Goal: Transaction & Acquisition: Book appointment/travel/reservation

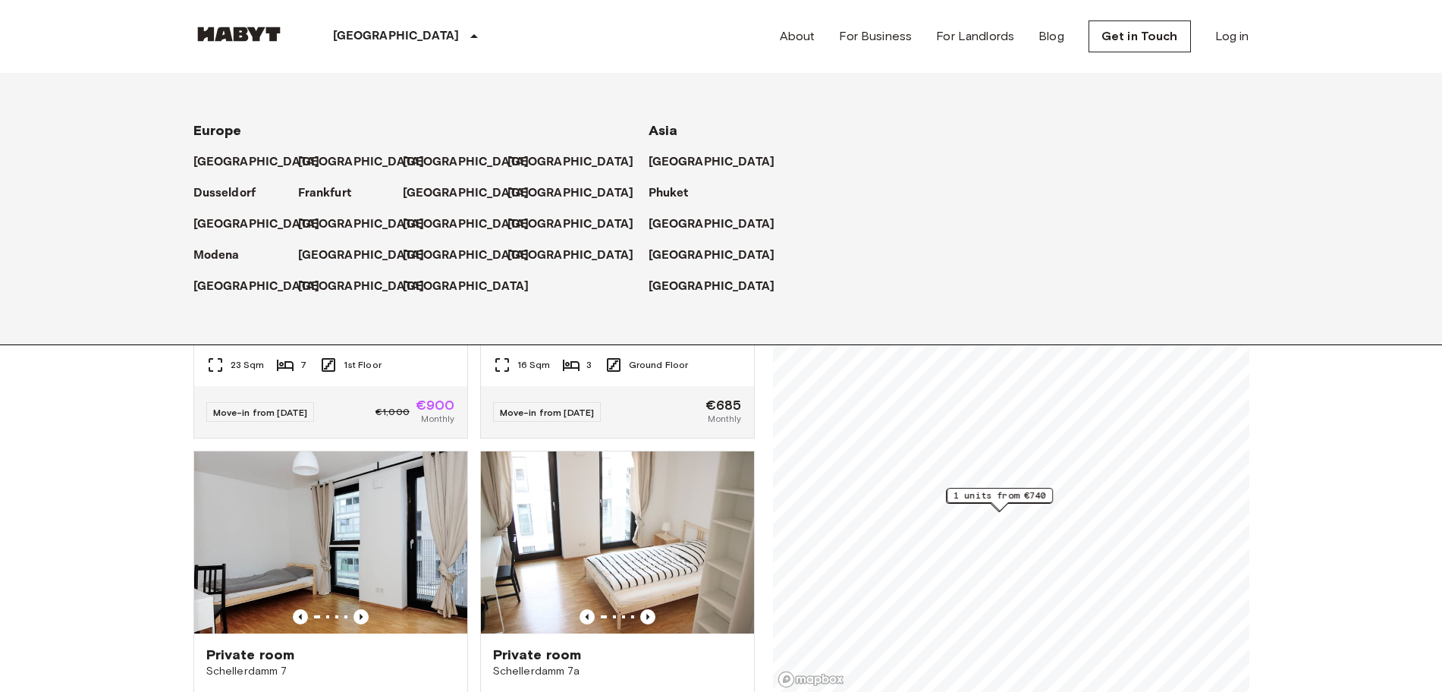
click at [465, 30] on icon at bounding box center [474, 36] width 18 height 18
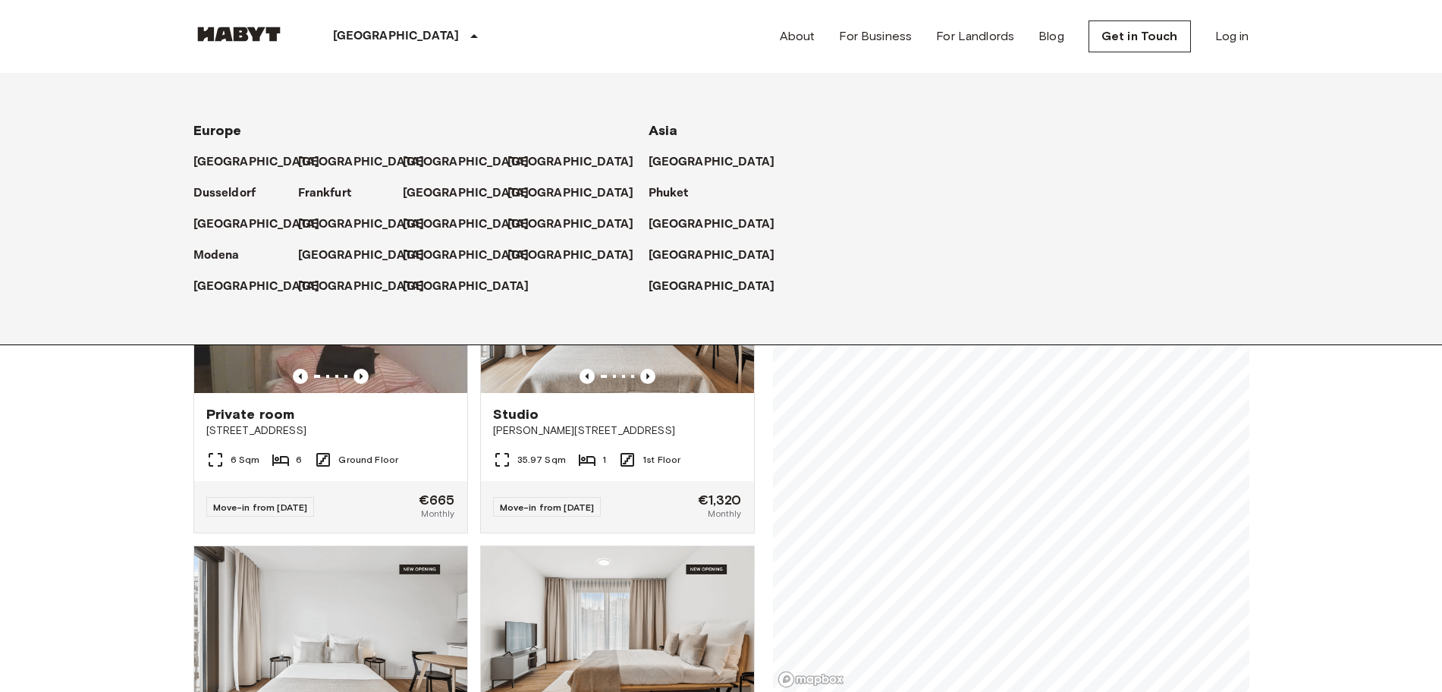
click at [396, 34] on div "[GEOGRAPHIC_DATA]" at bounding box center [408, 36] width 248 height 73
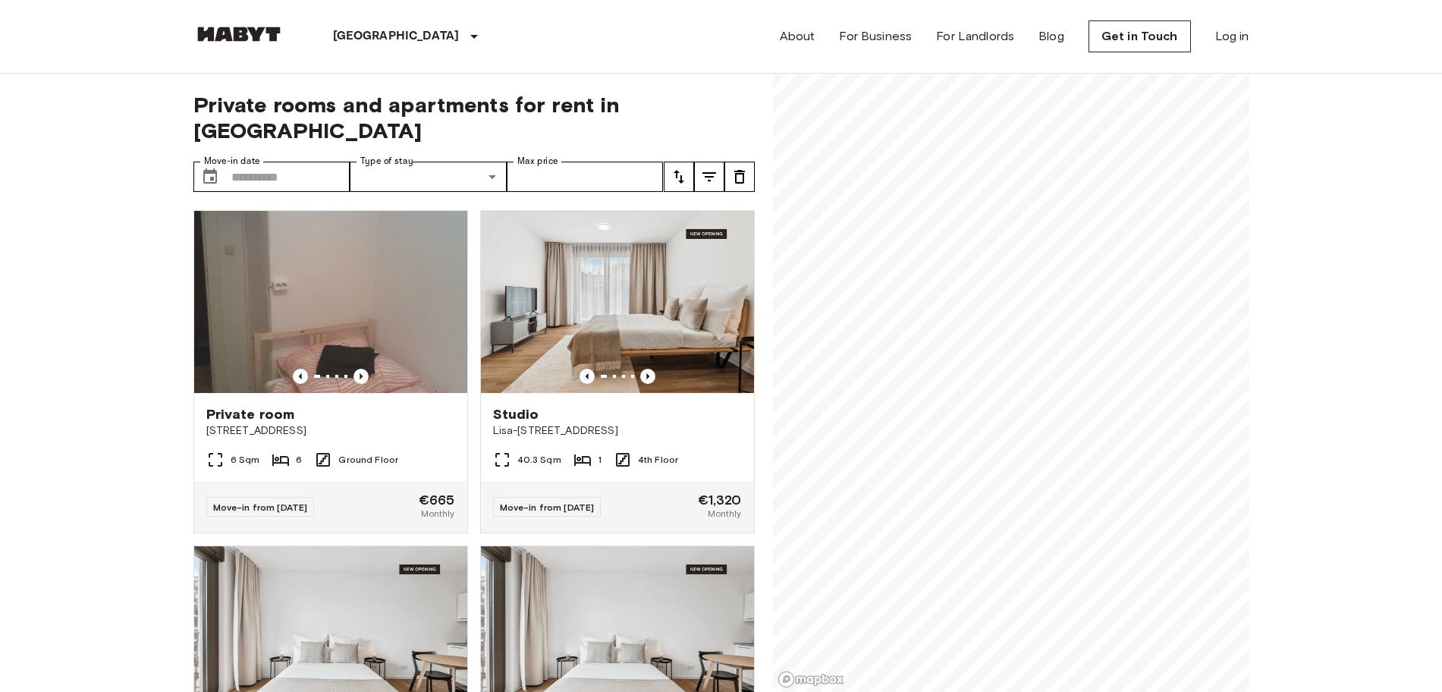
click at [465, 35] on icon at bounding box center [474, 36] width 18 height 18
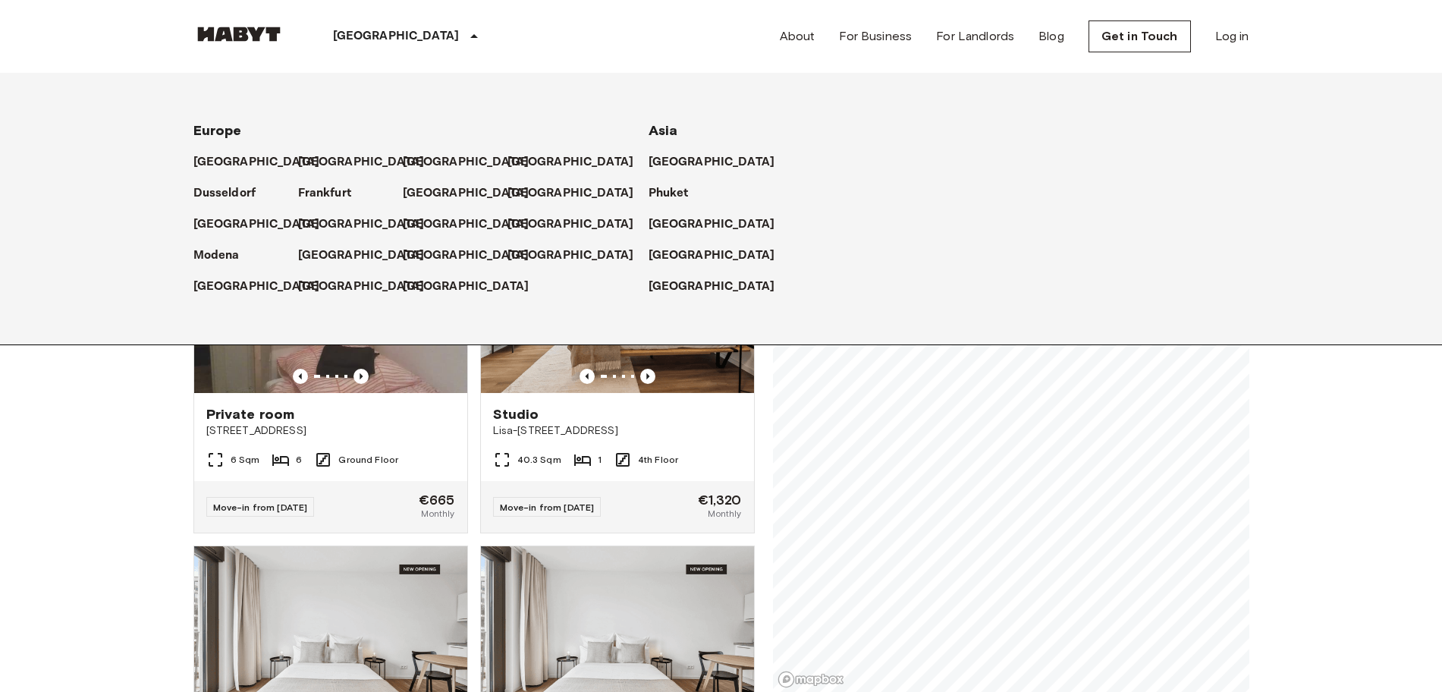
click at [470, 37] on icon at bounding box center [474, 36] width 8 height 4
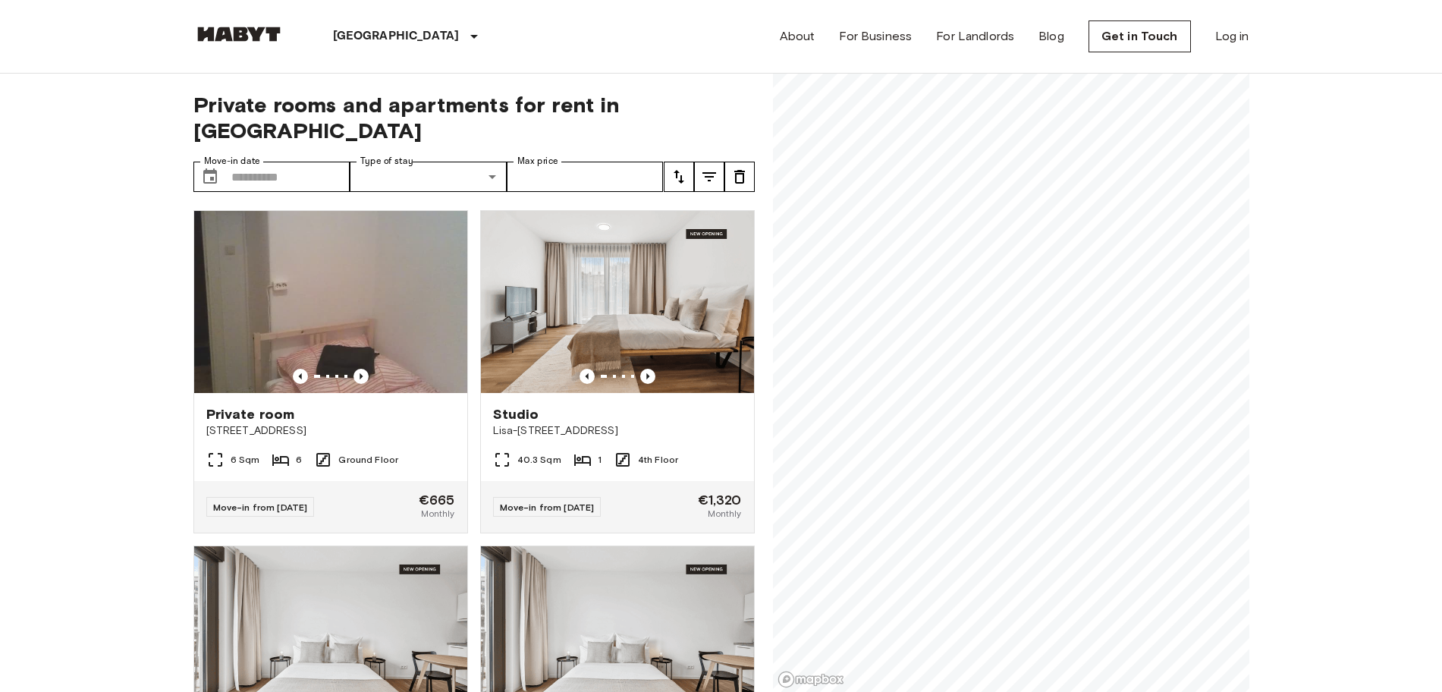
drag, startPoint x: 0, startPoint y: 427, endPoint x: 43, endPoint y: 422, distance: 43.5
click at [217, 168] on icon "Choose date" at bounding box center [210, 177] width 18 height 18
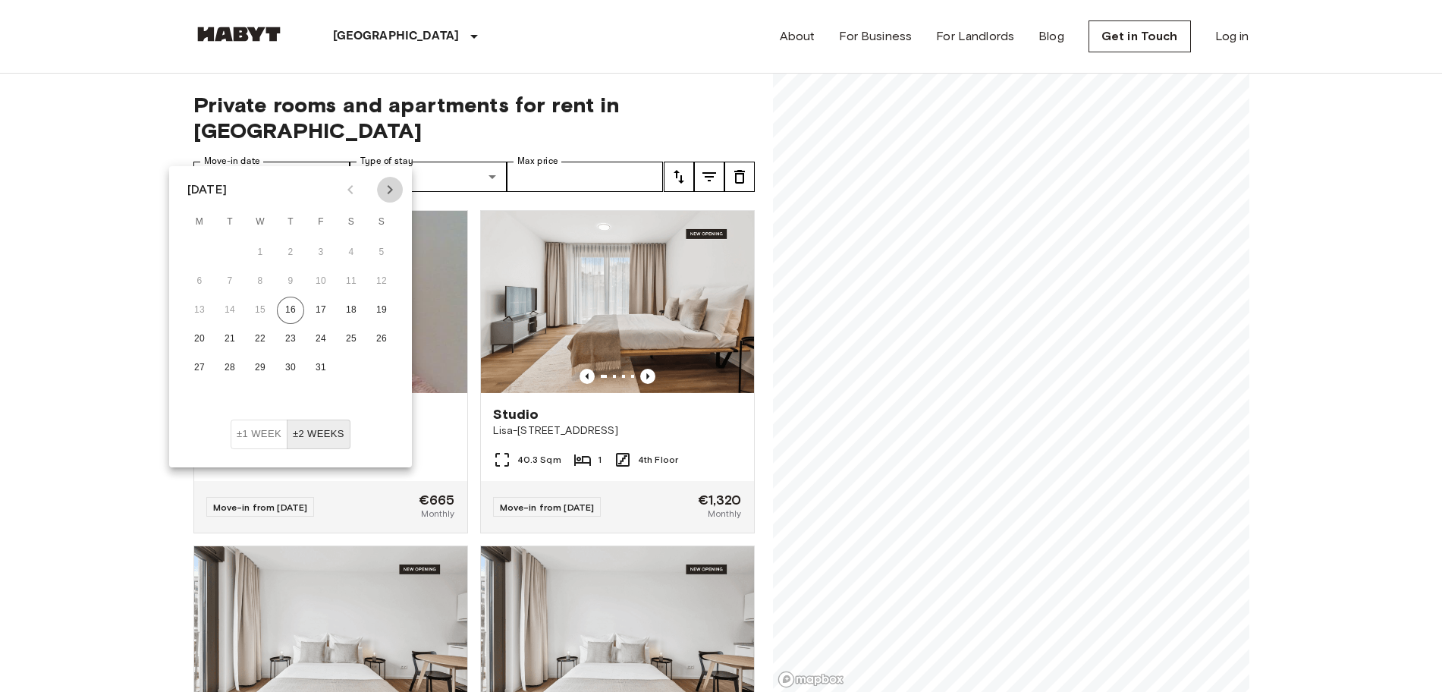
click at [380, 185] on button "Next month" at bounding box center [390, 190] width 26 height 26
click at [279, 331] on button "22" at bounding box center [290, 338] width 27 height 27
type input "**********"
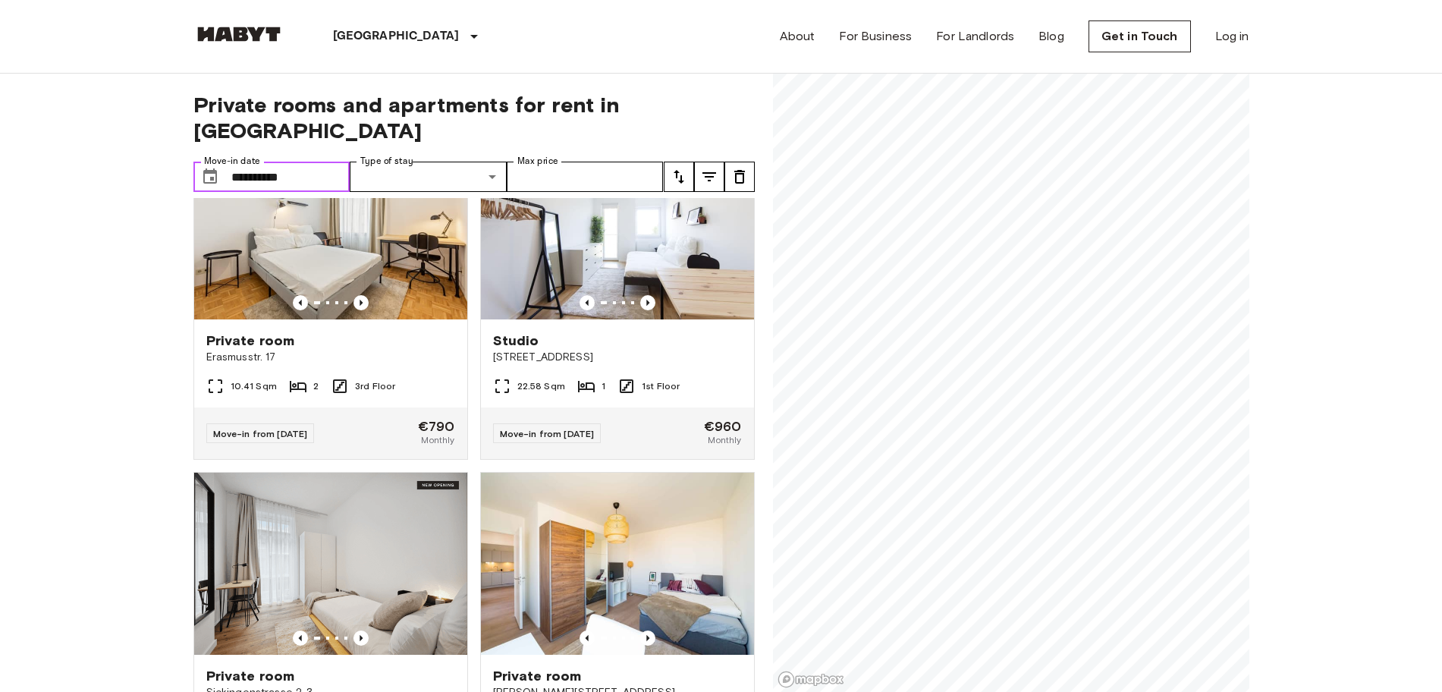
scroll to position [379, 0]
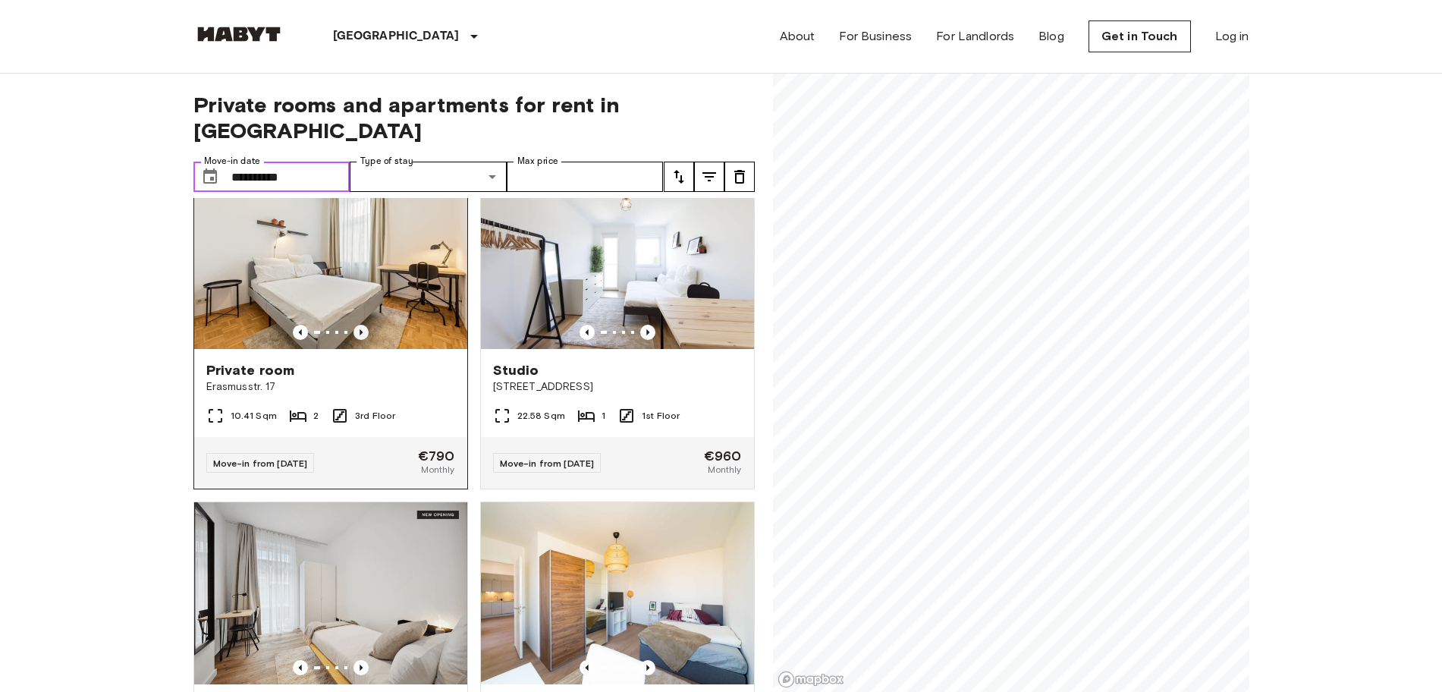
click at [363, 325] on icon "Previous image" at bounding box center [360, 332] width 15 height 15
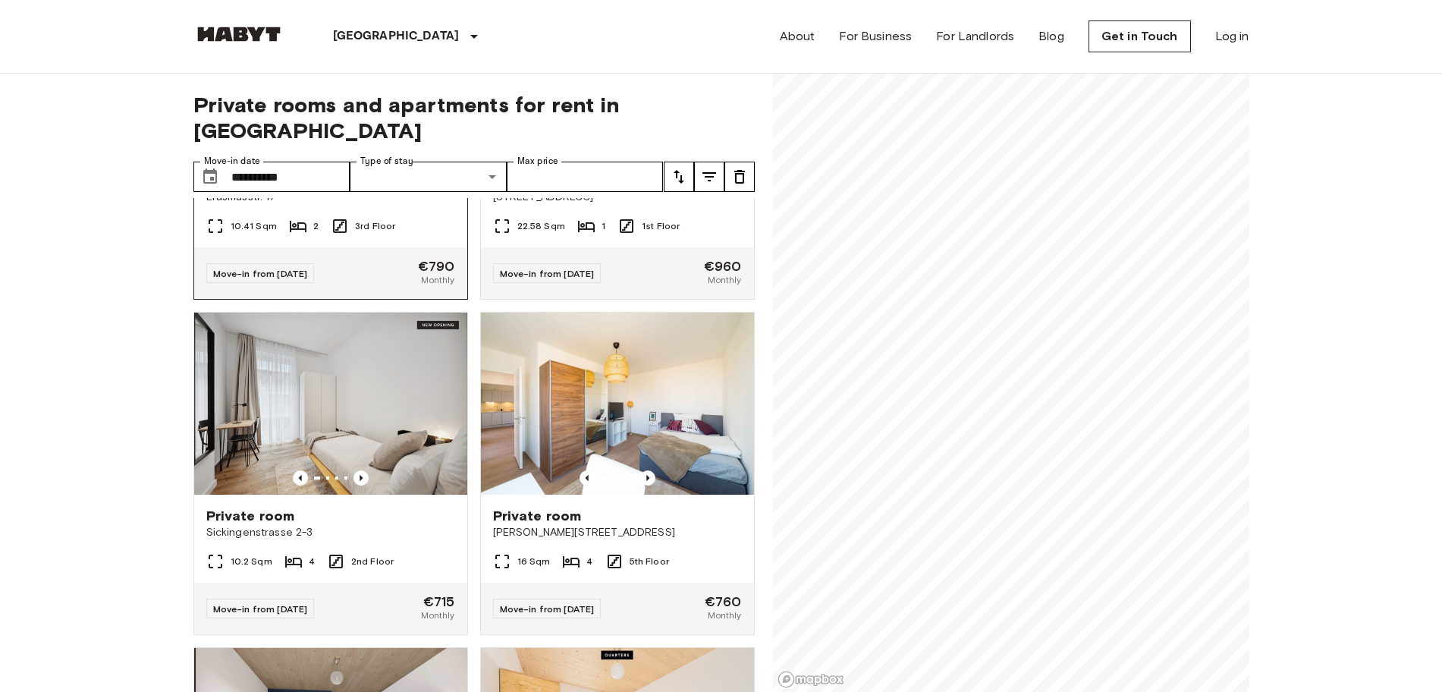
scroll to position [664, 0]
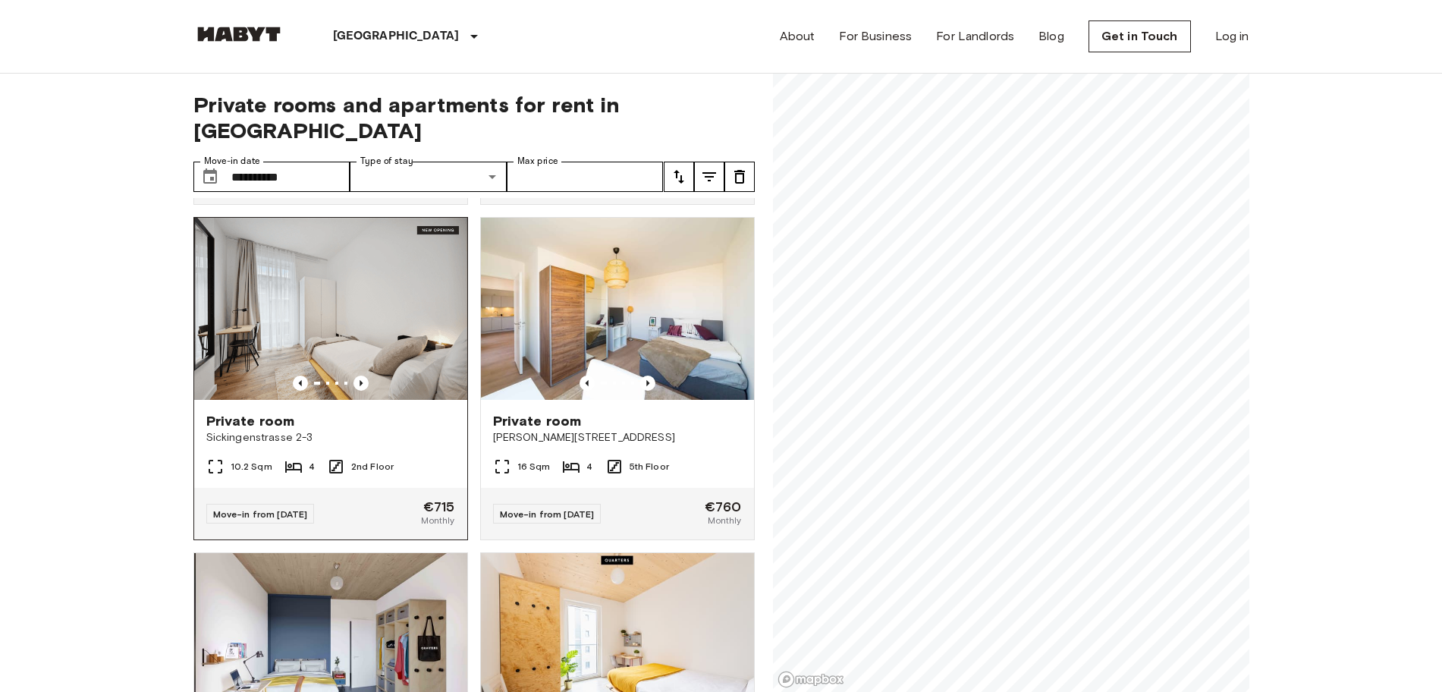
click at [336, 457] on icon at bounding box center [336, 466] width 18 height 18
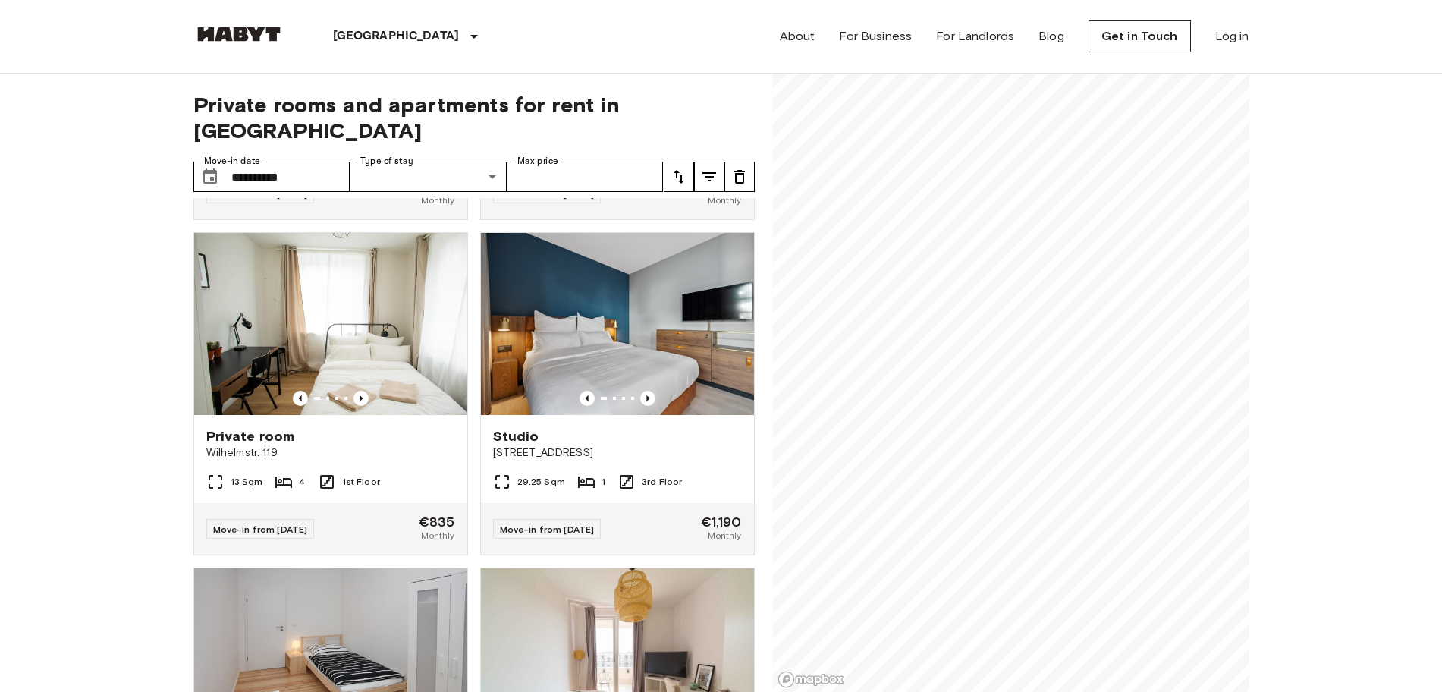
scroll to position [7273, 0]
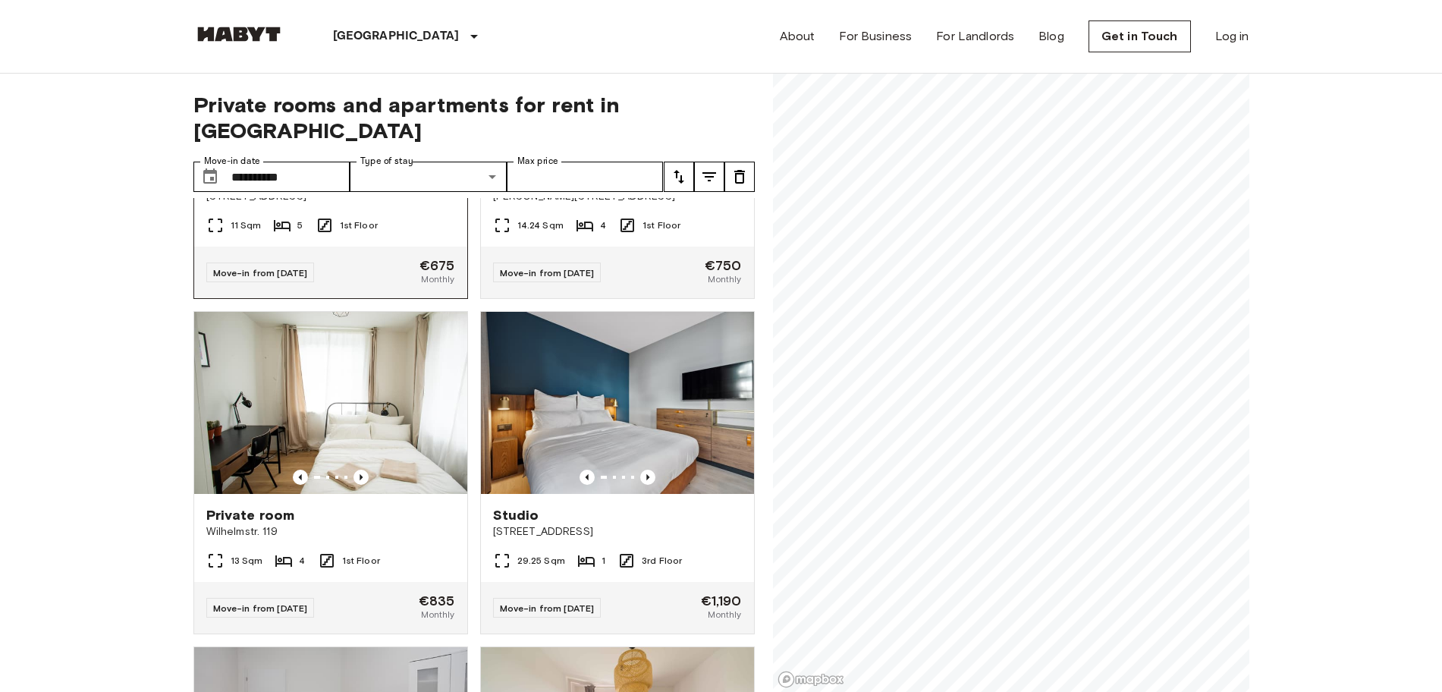
click at [337, 216] on div "Private [STREET_ADDRESS]" at bounding box center [330, 187] width 273 height 58
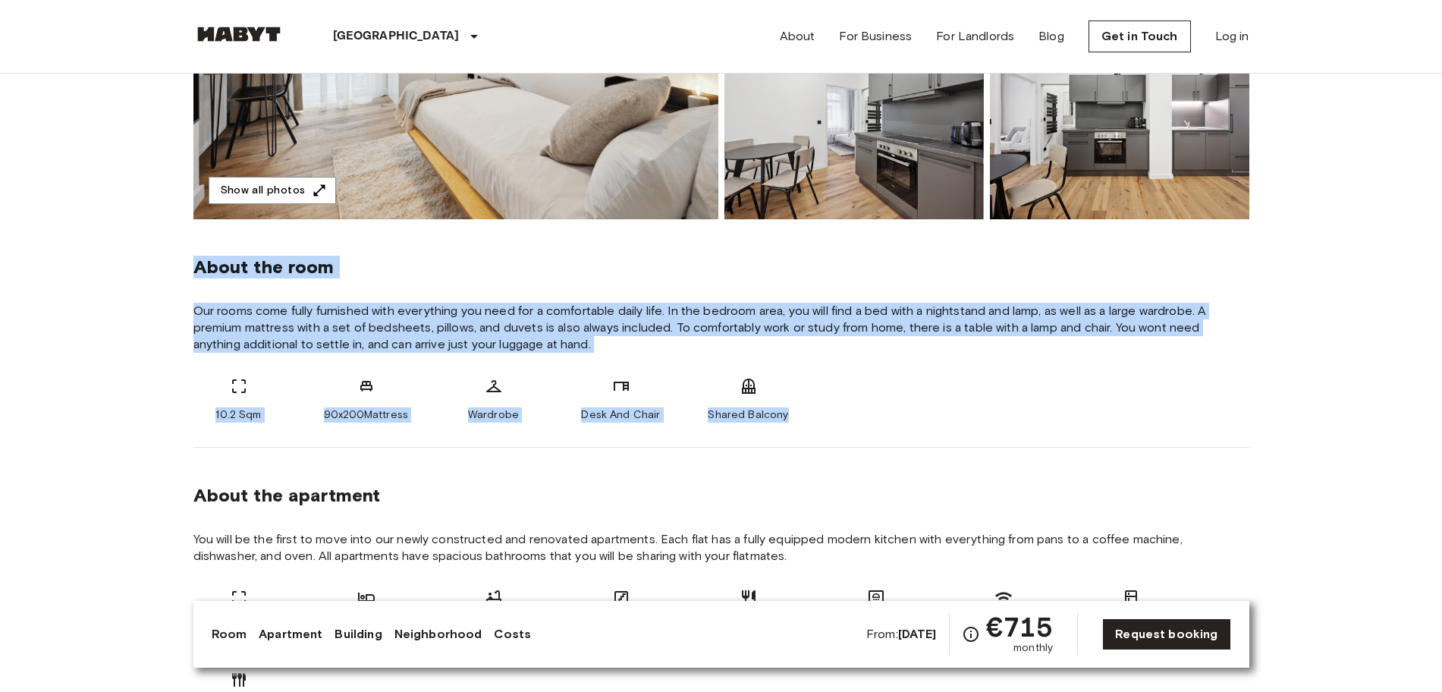
drag, startPoint x: 192, startPoint y: 257, endPoint x: 813, endPoint y: 406, distance: 638.8
copy div "About the room Our rooms come fully furnished with everything you need for a co…"
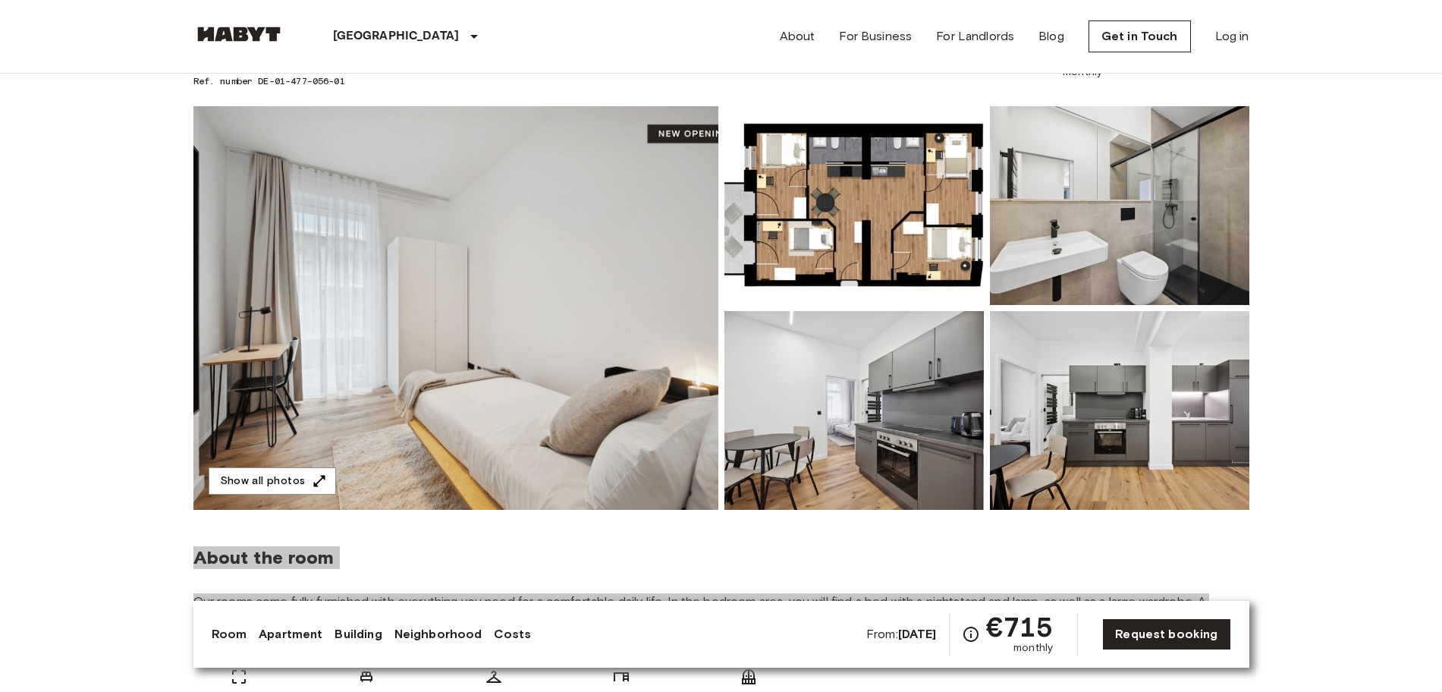
scroll to position [190, 0]
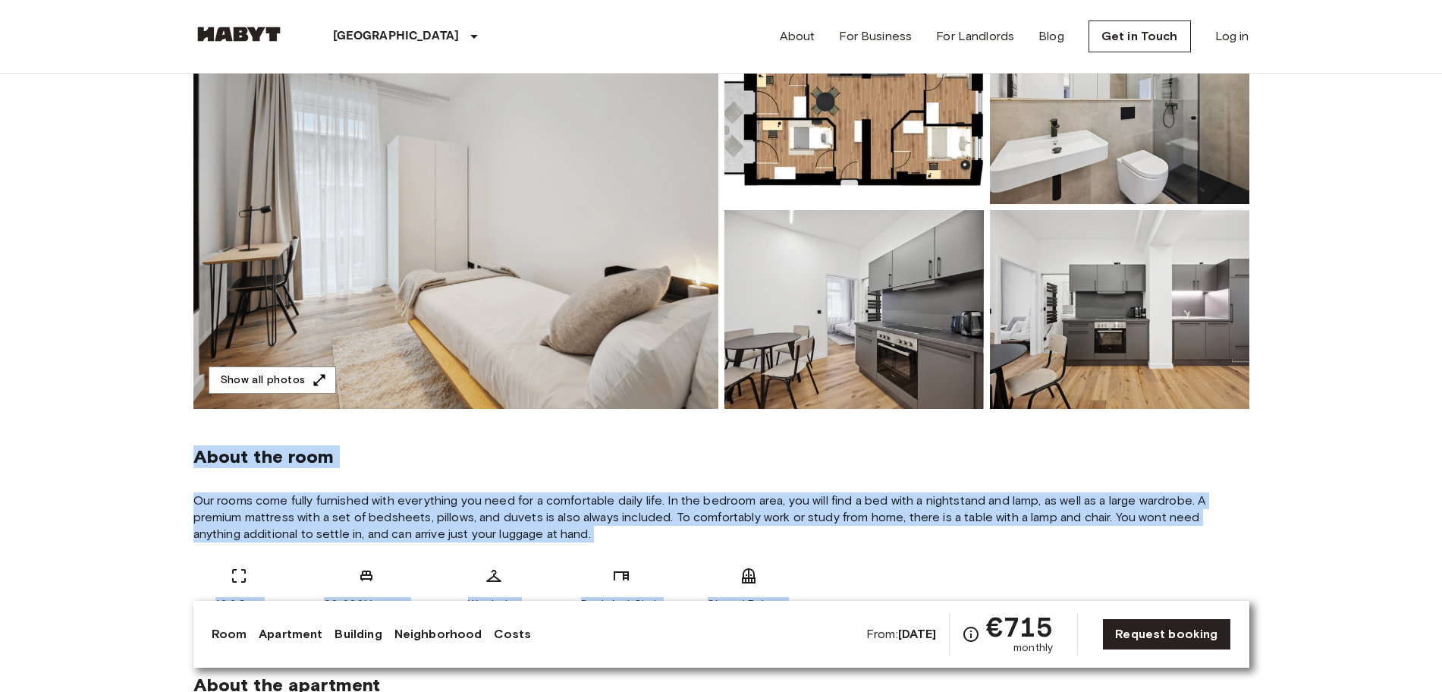
click at [943, 468] on div "About the room Our rooms come fully furnished with everything you need for a co…" at bounding box center [721, 523] width 1056 height 228
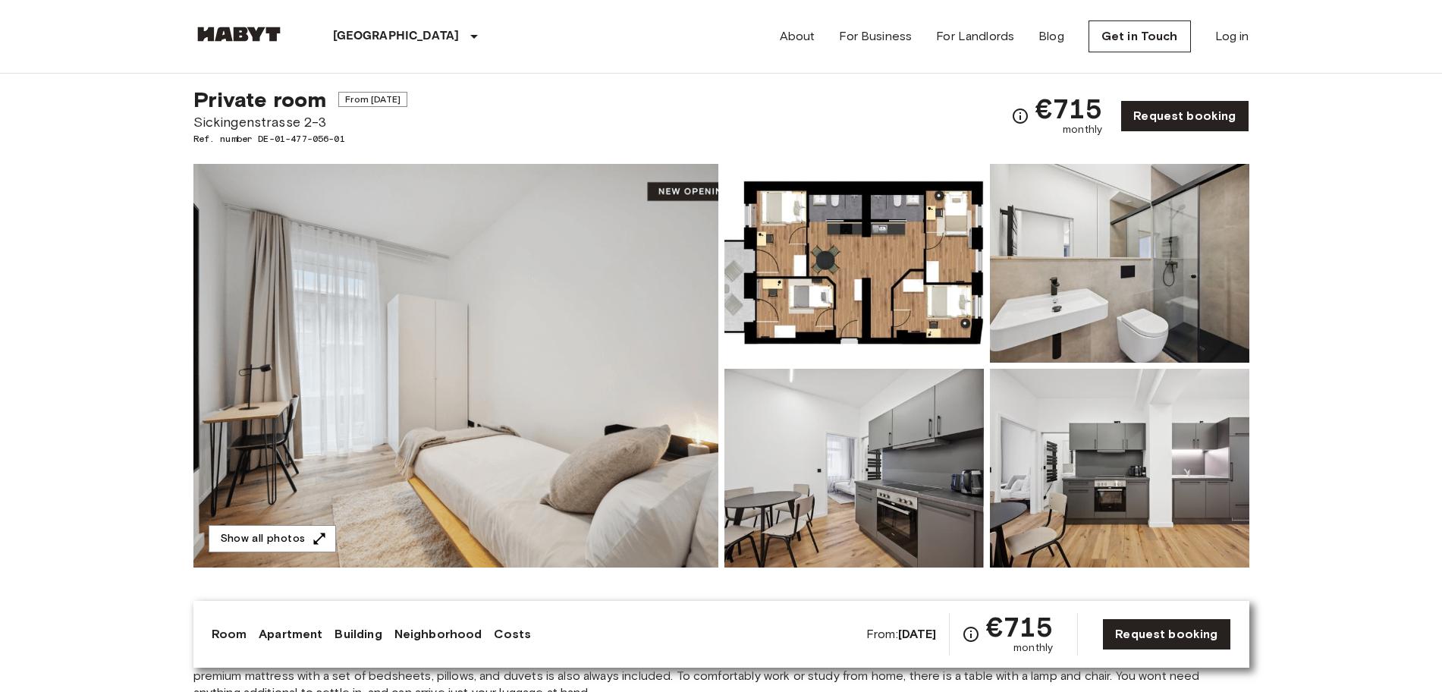
scroll to position [0, 0]
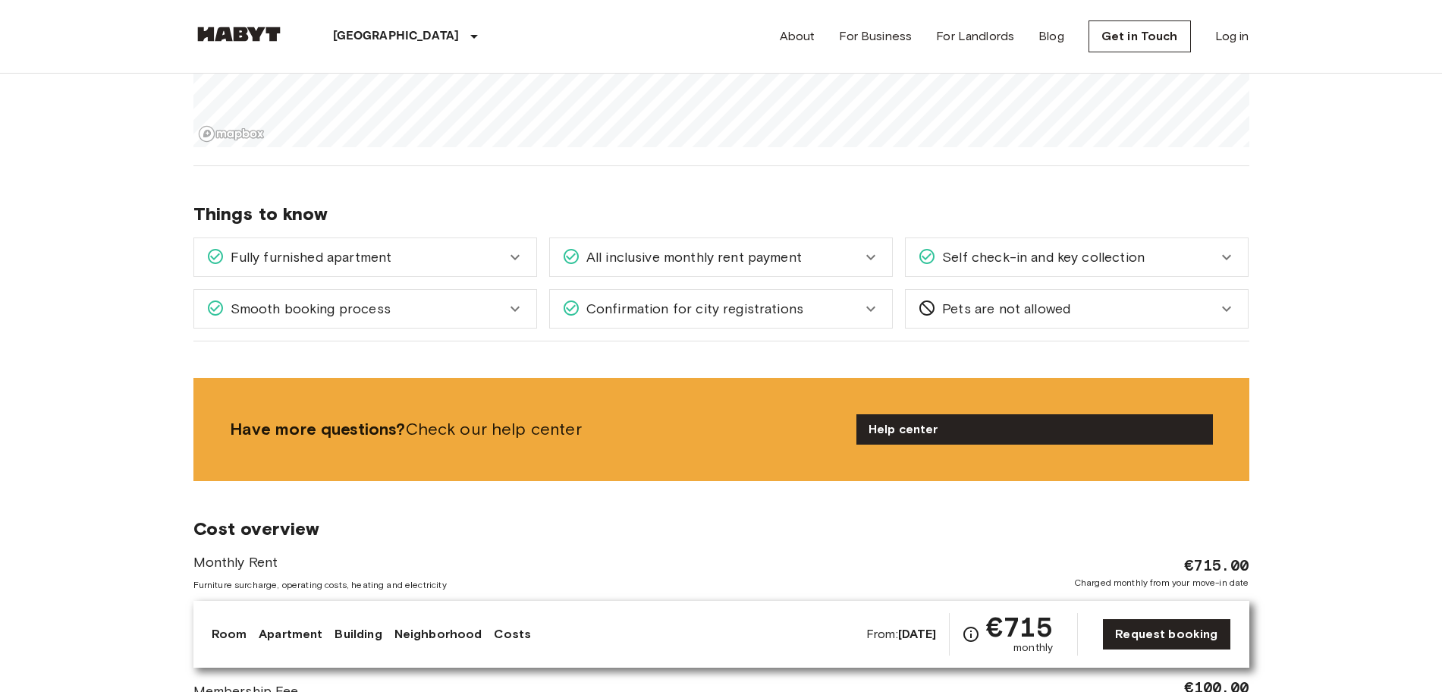
click at [46, 356] on body "Berlin Europe Amsterdam Berlin Brussels Cologne Dusseldorf Frankfurt Graz Hambu…" at bounding box center [721, 460] width 1442 height 4712
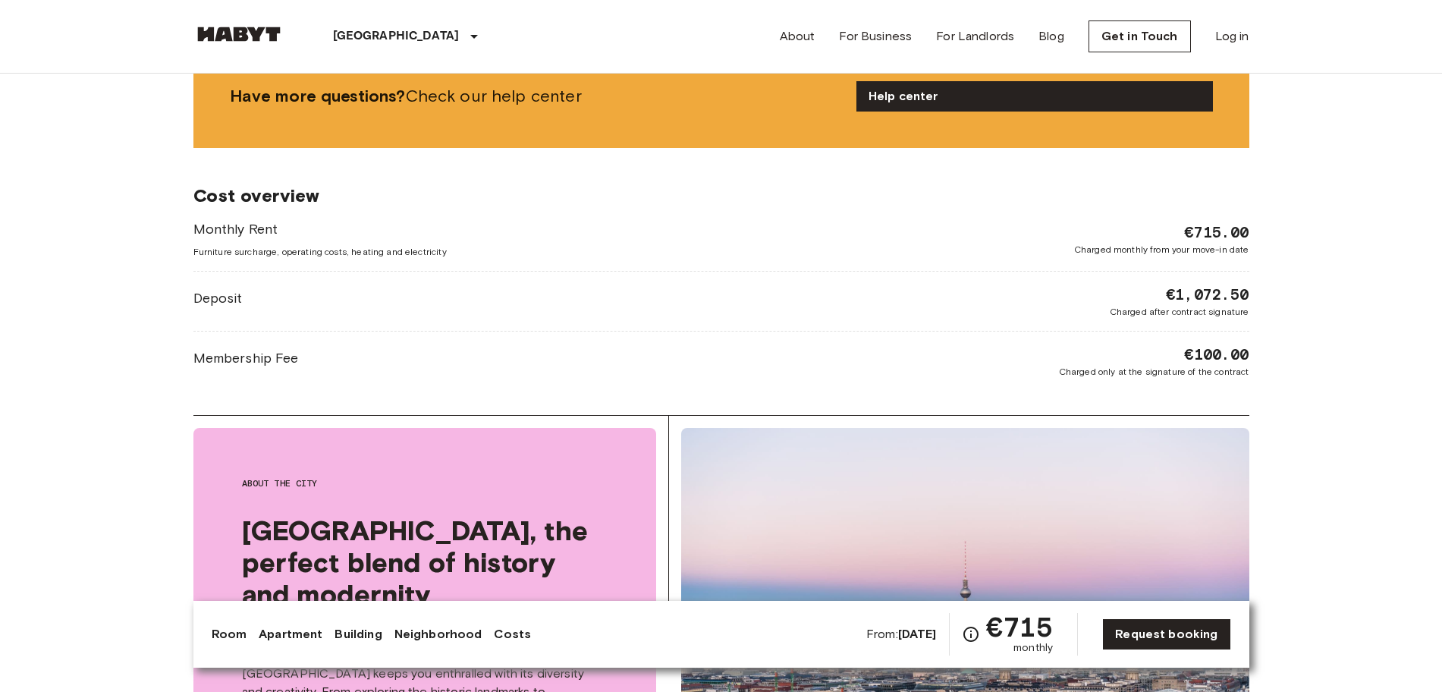
scroll to position [2275, 0]
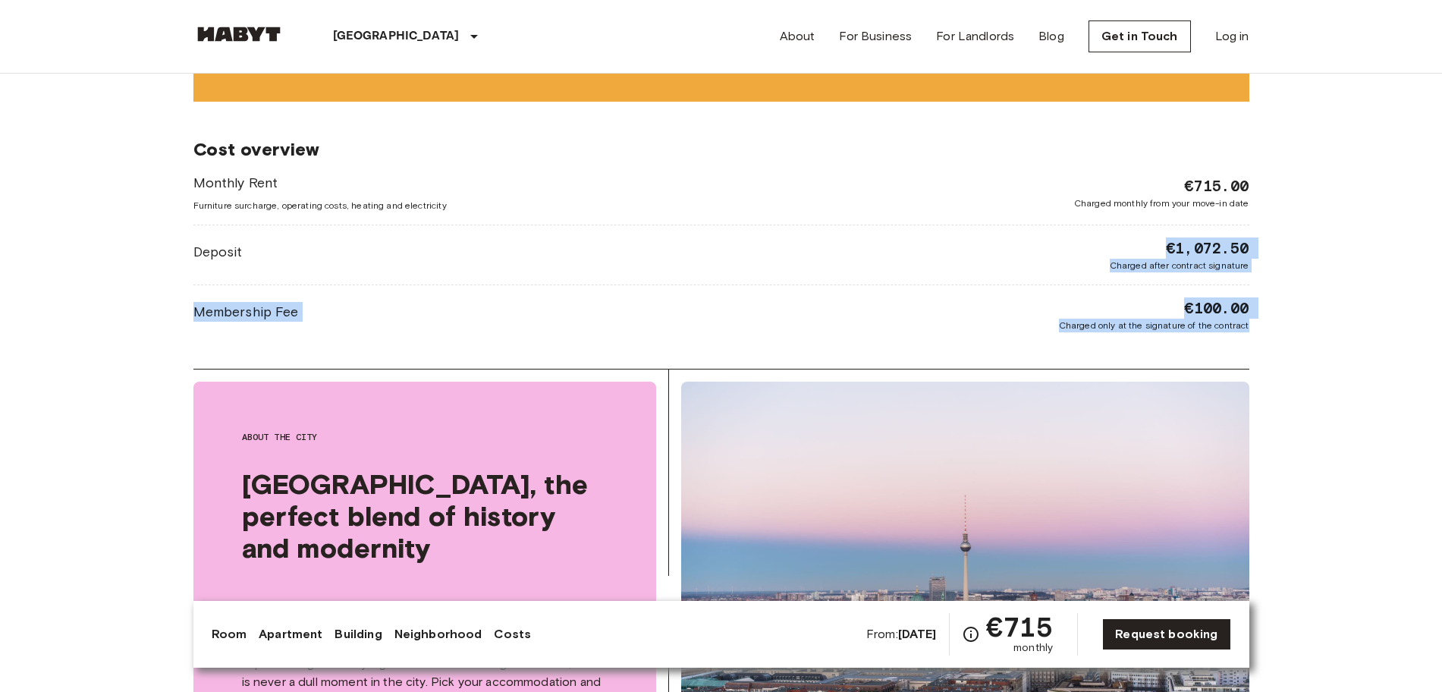
drag, startPoint x: 1163, startPoint y: 249, endPoint x: 1275, endPoint y: 334, distance: 140.6
click at [1275, 334] on body "Berlin Europe Amsterdam Berlin Brussels Cologne Dusseldorf Frankfurt Graz Hambu…" at bounding box center [721, 81] width 1442 height 4712
copy div "€1,072.50 Charged after contract signature Membership Fee €100.00 Charged only …"
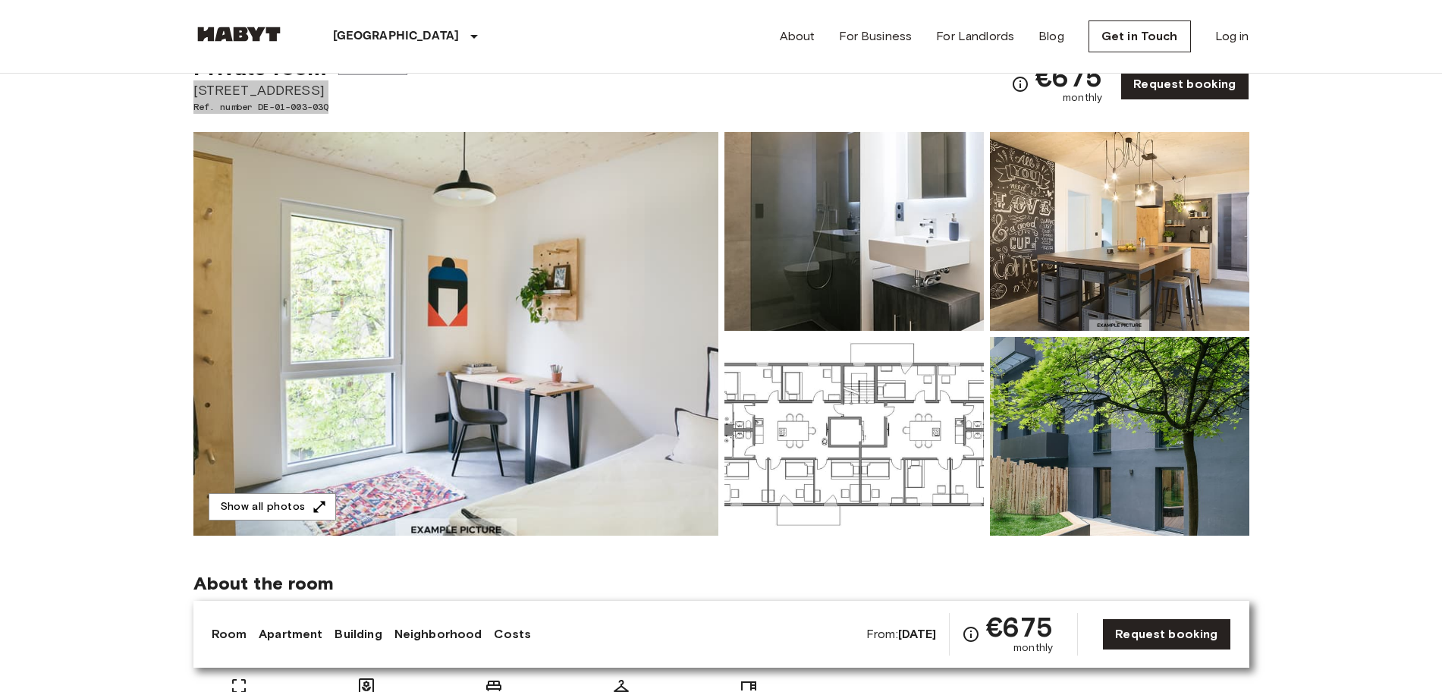
scroll to position [95, 0]
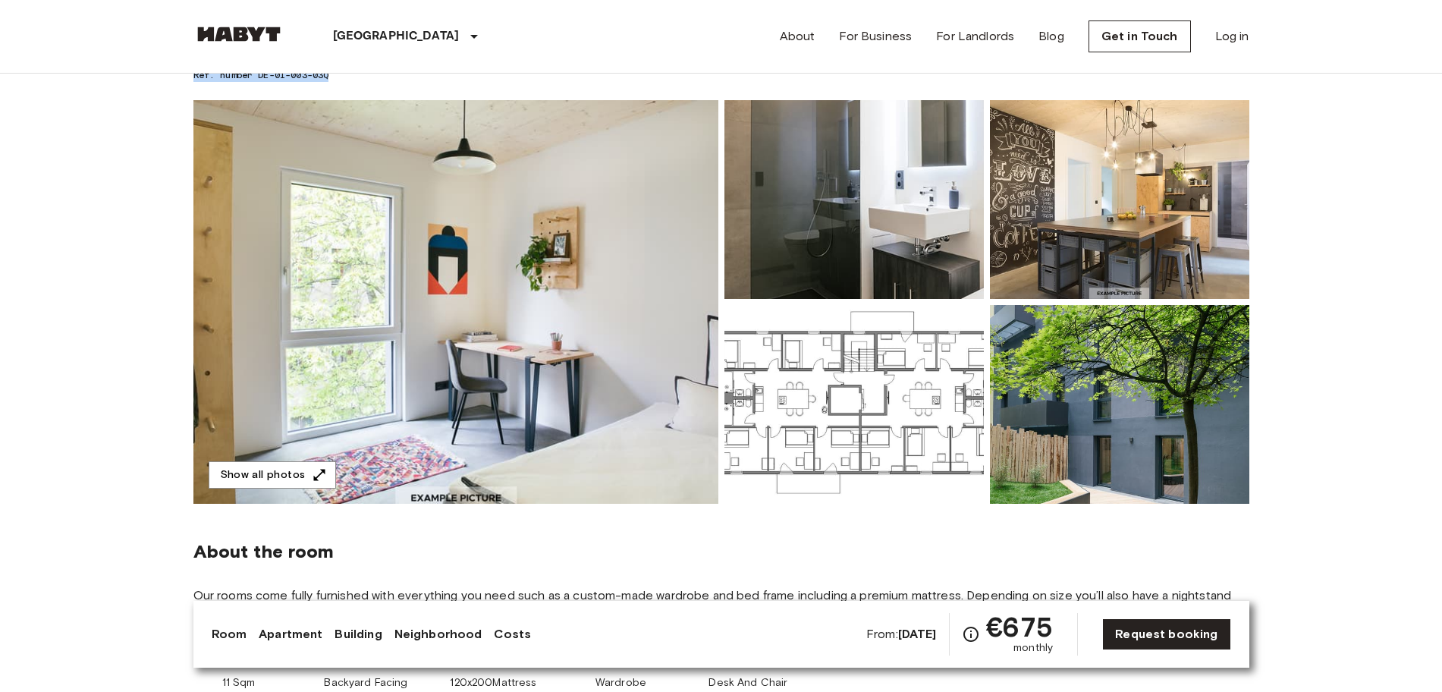
drag, startPoint x: 871, startPoint y: 549, endPoint x: 942, endPoint y: 444, distance: 127.2
click at [871, 547] on span "About the room" at bounding box center [721, 551] width 1056 height 23
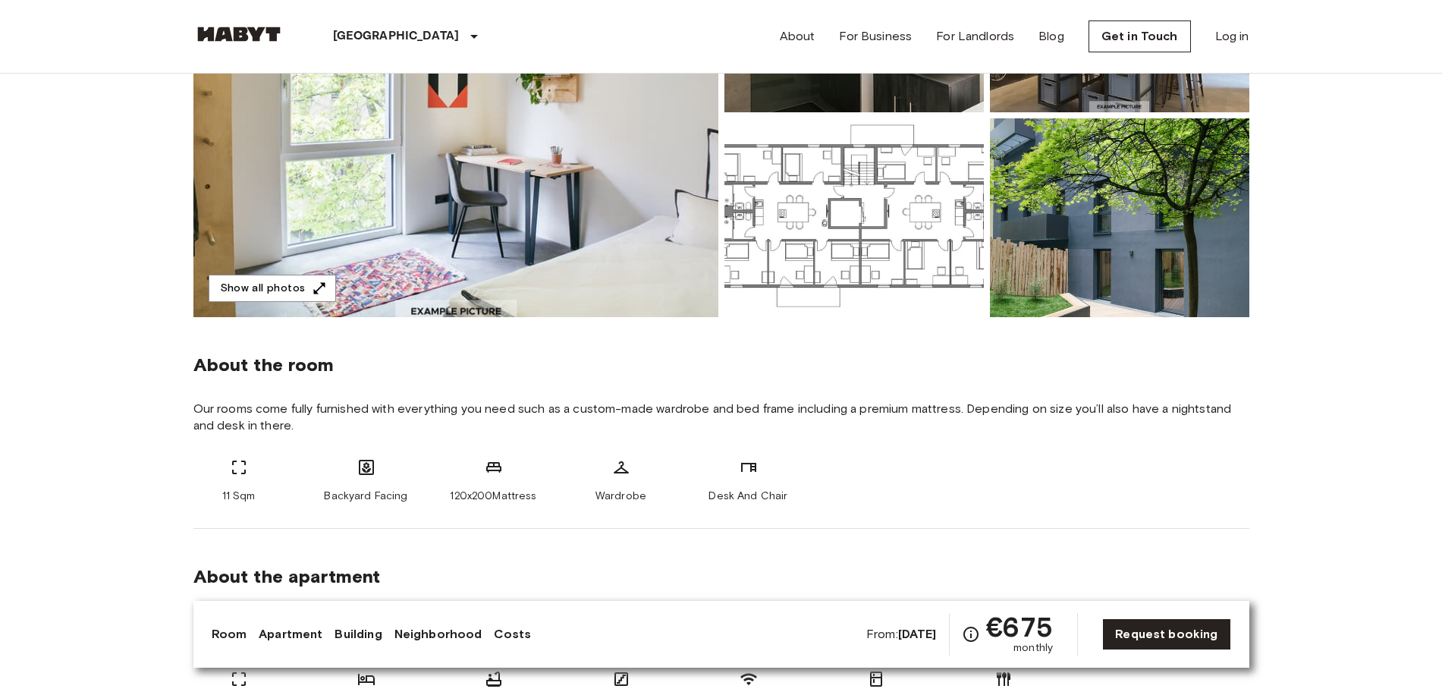
scroll to position [284, 0]
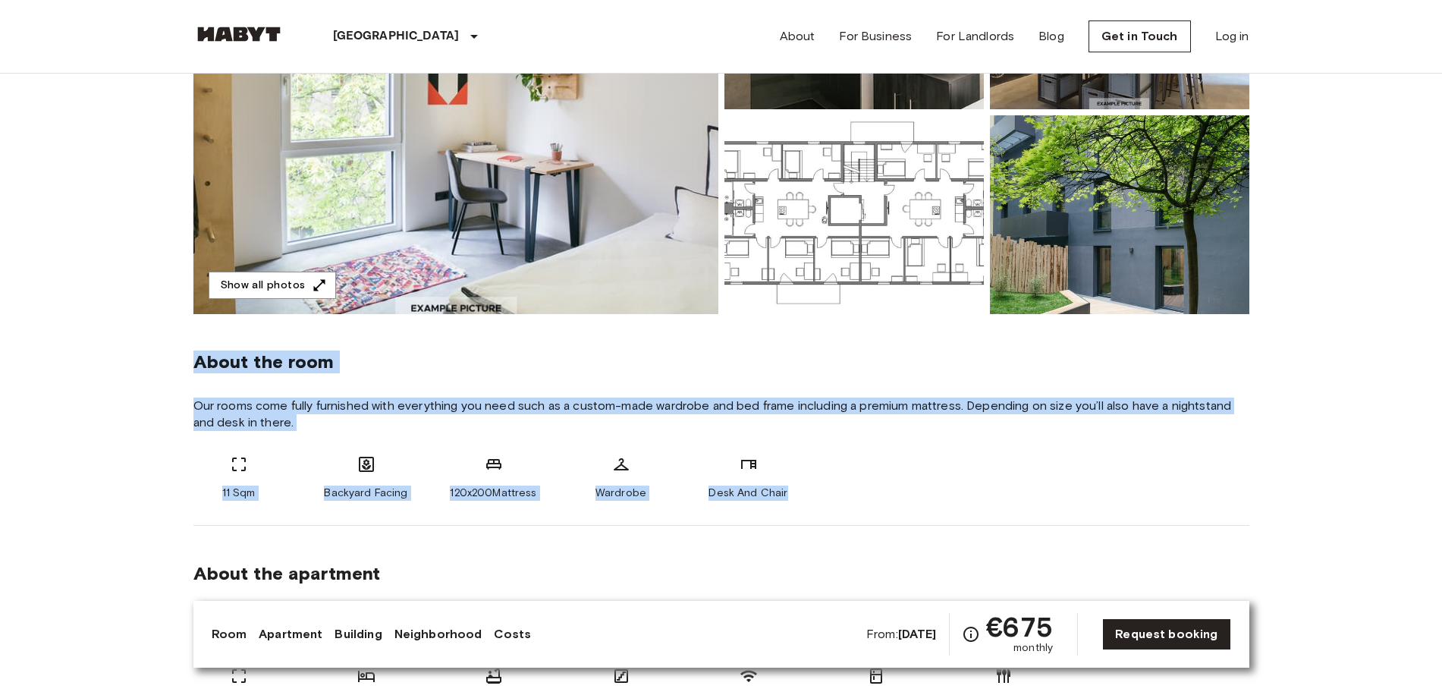
drag, startPoint x: 160, startPoint y: 353, endPoint x: 846, endPoint y: 504, distance: 701.8
copy div "About the room Our rooms come fully furnished with everything you need such as …"
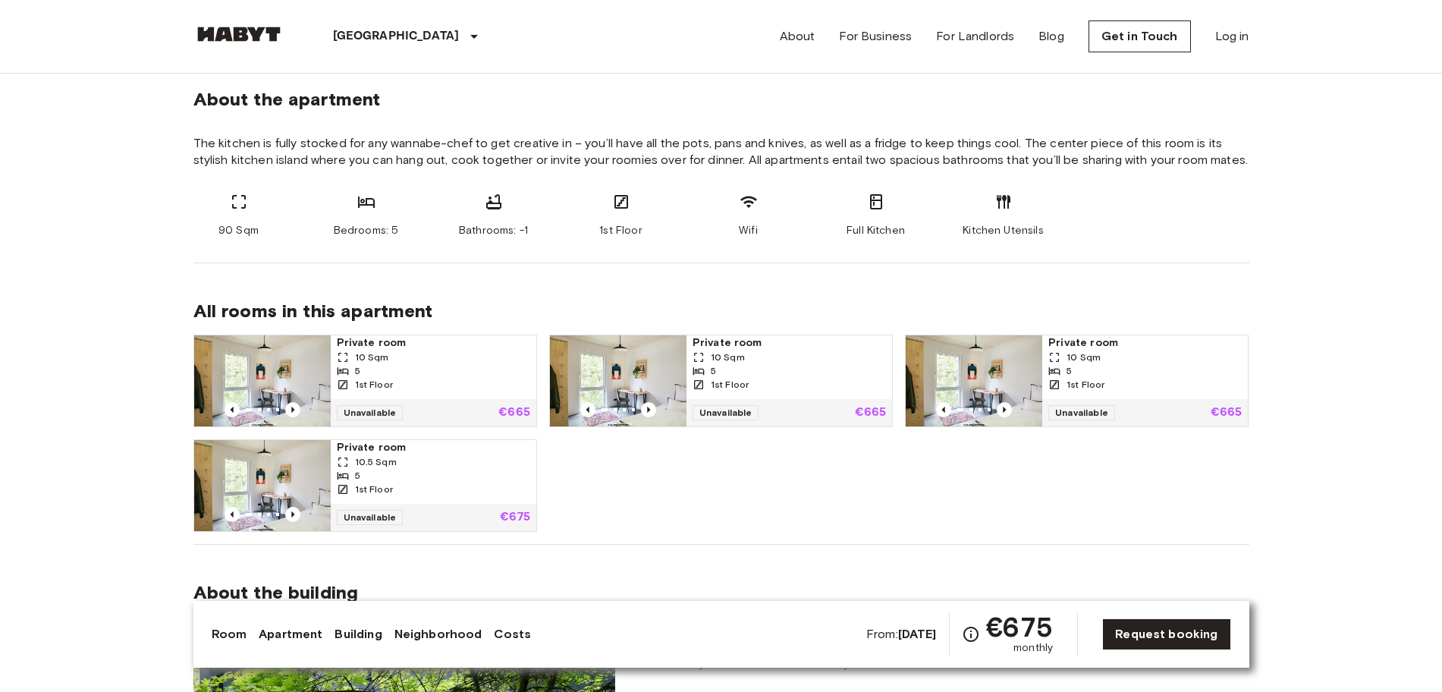
drag, startPoint x: 221, startPoint y: 265, endPoint x: 231, endPoint y: 260, distance: 10.2
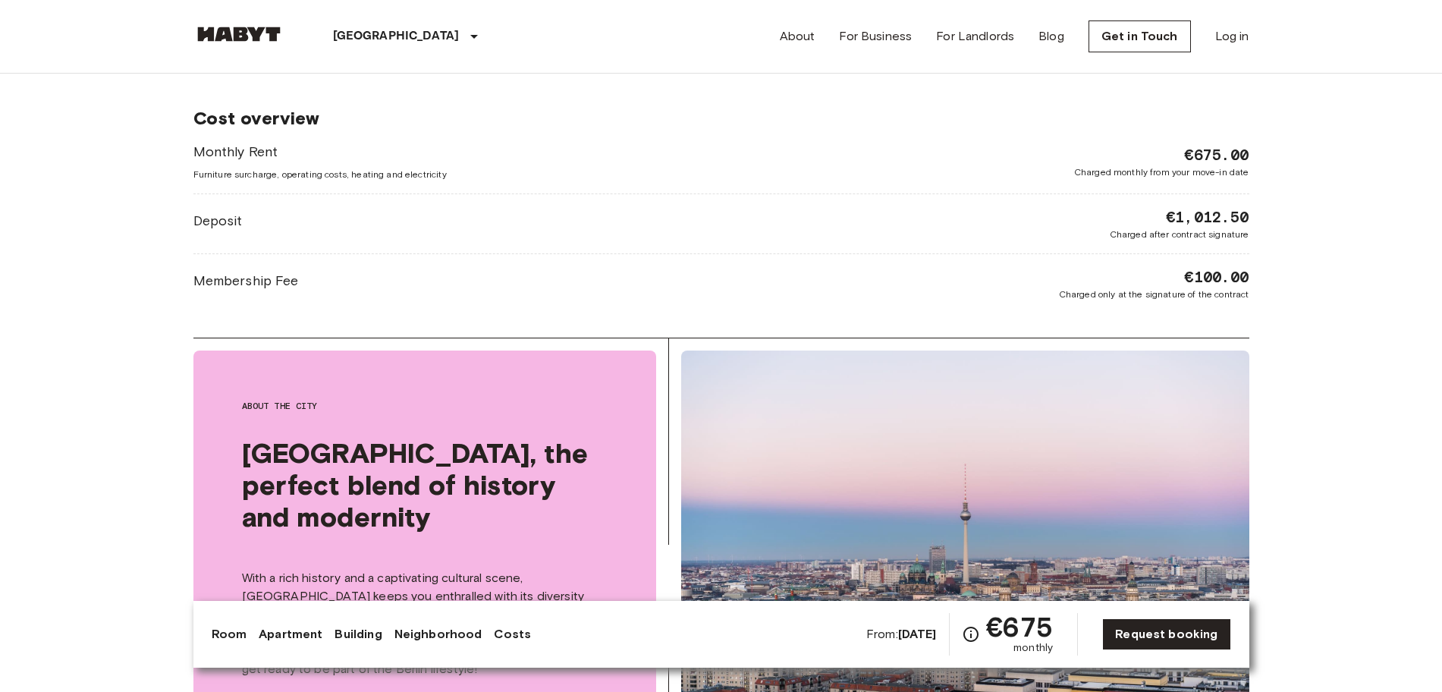
scroll to position [2275, 0]
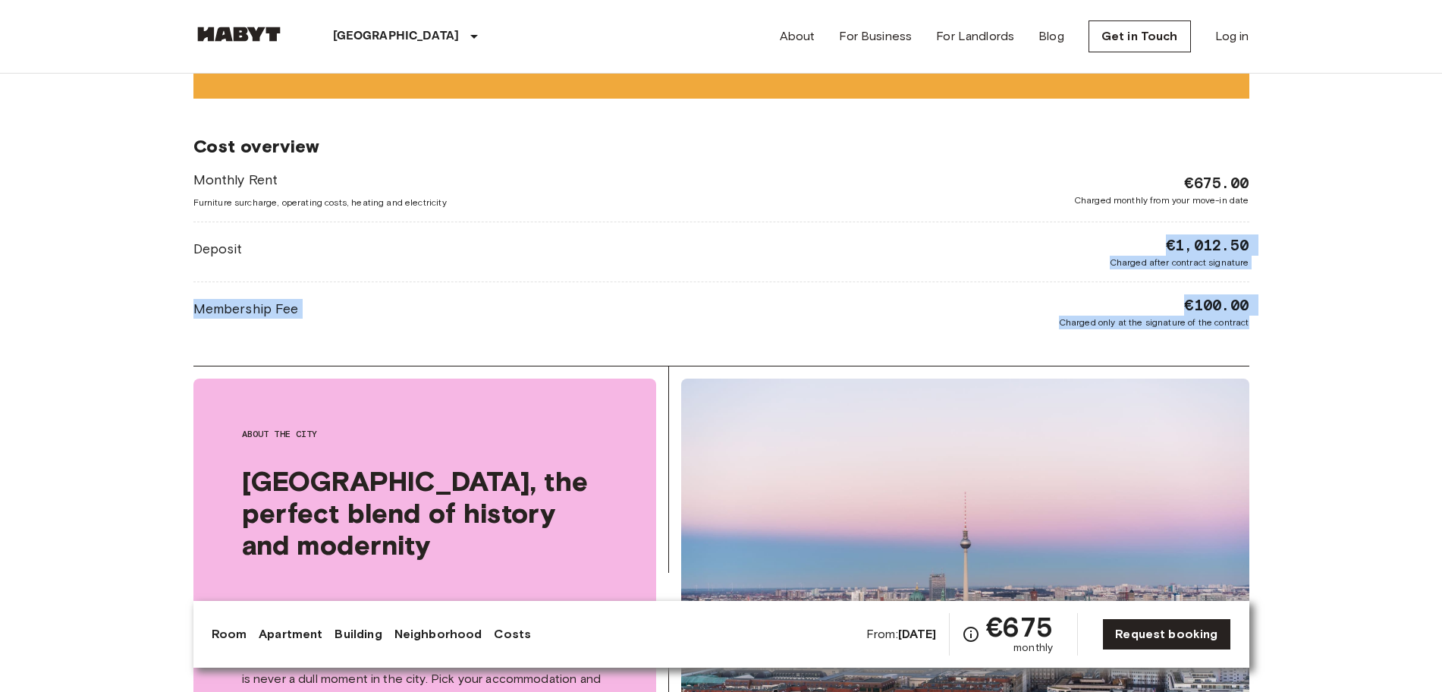
drag, startPoint x: 1153, startPoint y: 243, endPoint x: 1275, endPoint y: 330, distance: 149.6
click at [1275, 330] on body "Berlin Europe Amsterdam Berlin Brussels Cologne Dusseldorf Frankfurt Graz Hambu…" at bounding box center [721, 79] width 1442 height 4709
copy div "€1,012.50 Charged after contract signature Membership Fee €100.00 Charged only …"
